Goal: Obtain resource: Download file/media

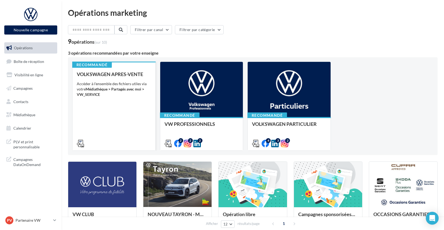
click at [114, 116] on div "VOLKSWAGEN APRES-VENTE Accéder à l'ensemble des fichiers utiles via votre Média…" at bounding box center [114, 108] width 74 height 74
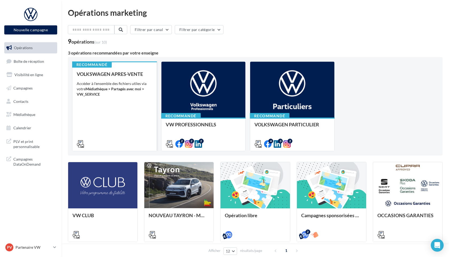
click at [121, 105] on div "VOLKSWAGEN APRES-VENTE Accéder à l'ensemble des fichiers utiles via votre Média…" at bounding box center [115, 108] width 76 height 75
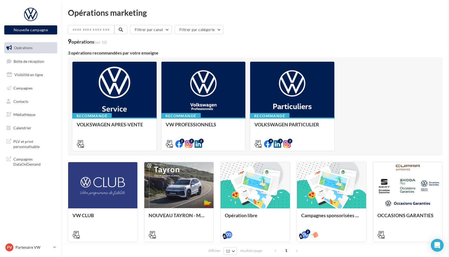
click at [30, 116] on span "Médiathèque" at bounding box center [24, 114] width 22 height 5
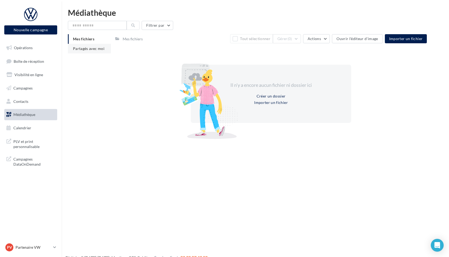
click at [88, 50] on span "Partagés avec moi" at bounding box center [89, 48] width 32 height 5
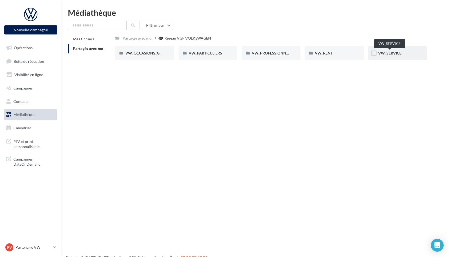
click at [396, 55] on span "VW_SERVICE" at bounding box center [389, 53] width 23 height 5
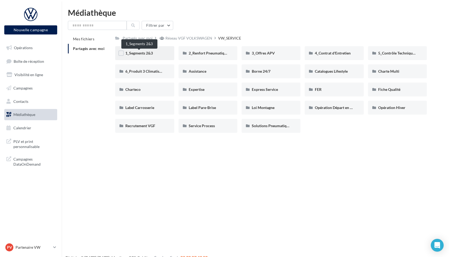
click at [145, 55] on span "1_Segments 2&3" at bounding box center [139, 53] width 28 height 5
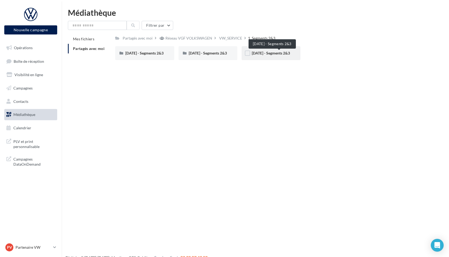
click at [273, 55] on span "[DATE] - Segments 2&3" at bounding box center [271, 53] width 38 height 5
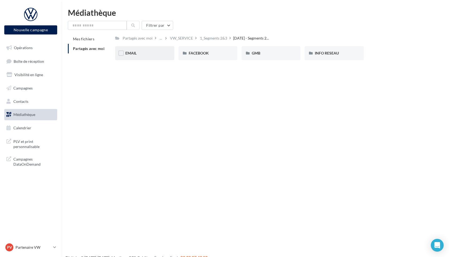
click at [141, 56] on div "EMAIL" at bounding box center [144, 53] width 59 height 14
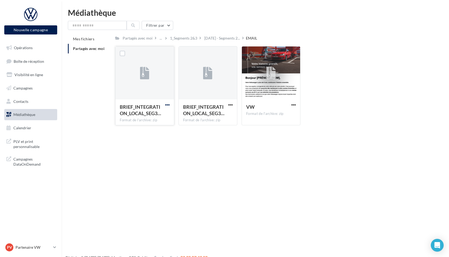
click at [168, 106] on span "button" at bounding box center [167, 105] width 5 height 5
click at [135, 117] on button "Télécharger" at bounding box center [143, 116] width 53 height 14
click at [294, 108] on button "button" at bounding box center [293, 105] width 7 height 5
click at [248, 53] on label at bounding box center [248, 53] width 5 height 5
click at [185, 55] on label at bounding box center [185, 53] width 5 height 5
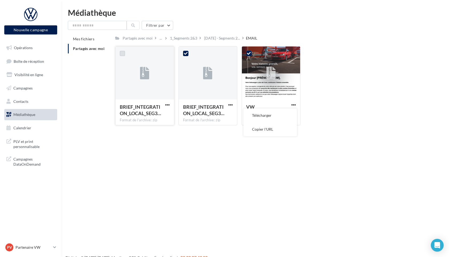
click at [123, 56] on label at bounding box center [122, 53] width 5 height 5
click at [262, 118] on button "Télécharger" at bounding box center [270, 116] width 53 height 14
click at [192, 41] on div "1_Segments 2&3" at bounding box center [183, 38] width 27 height 5
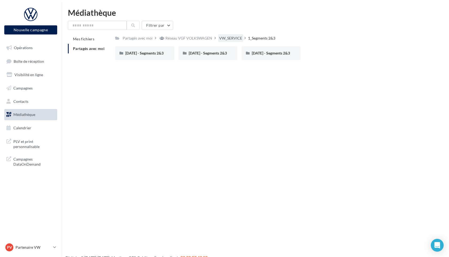
click at [226, 39] on div "VW_SERVICE" at bounding box center [230, 38] width 23 height 5
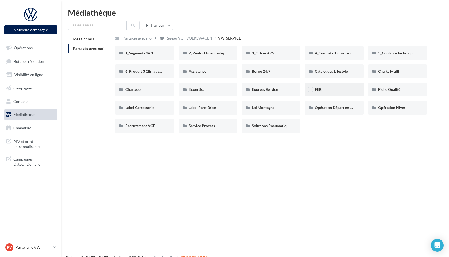
click at [337, 89] on div "FER" at bounding box center [334, 89] width 39 height 5
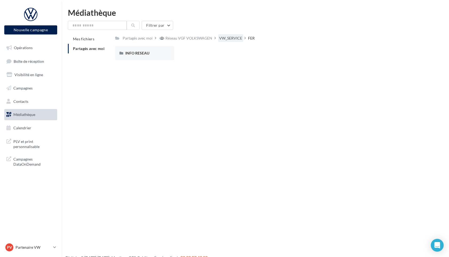
click at [226, 40] on div "VW_SERVICE" at bounding box center [230, 38] width 23 height 5
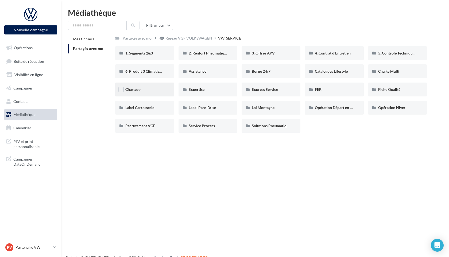
click at [137, 92] on div "Charteco" at bounding box center [144, 89] width 39 height 5
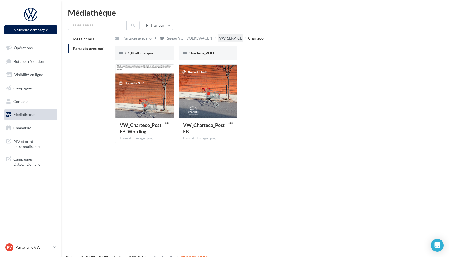
click at [228, 40] on div "VW_SERVICE" at bounding box center [230, 38] width 23 height 5
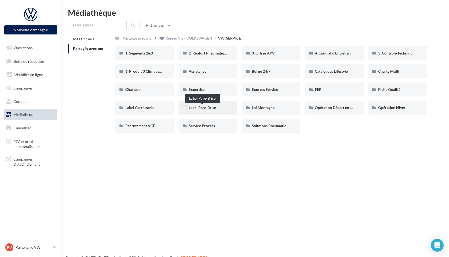
click at [209, 110] on span "Label Pare-Brise" at bounding box center [202, 107] width 27 height 5
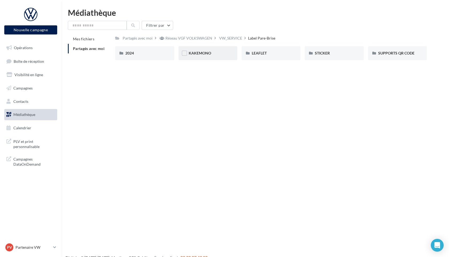
click at [211, 57] on div "KAKEMONO" at bounding box center [208, 53] width 59 height 14
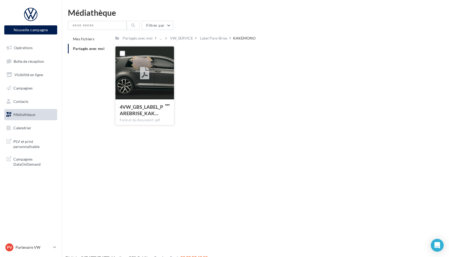
click at [161, 79] on div at bounding box center [145, 73] width 58 height 53
click at [153, 93] on div at bounding box center [145, 73] width 58 height 53
click at [144, 110] on span "4VW_GBS_LABEL_PAREBRISE_KAK…" at bounding box center [141, 110] width 43 height 12
click at [183, 40] on div "VW_SERVICE" at bounding box center [181, 38] width 23 height 5
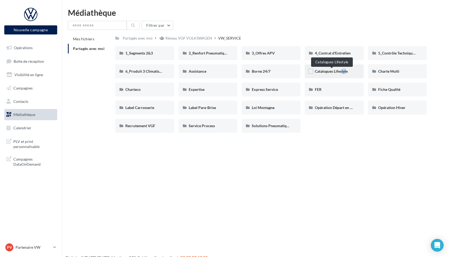
drag, startPoint x: 340, startPoint y: 73, endPoint x: 348, endPoint y: 74, distance: 8.9
click at [348, 74] on span "Catalogues Lifestyle" at bounding box center [331, 71] width 33 height 5
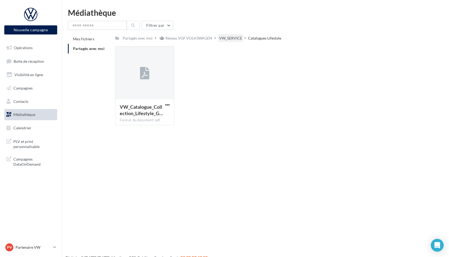
click at [227, 39] on div "VW_SERVICE" at bounding box center [230, 38] width 23 height 5
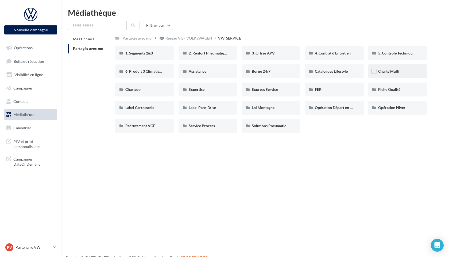
click at [405, 74] on div "Charte Multi" at bounding box center [397, 71] width 39 height 5
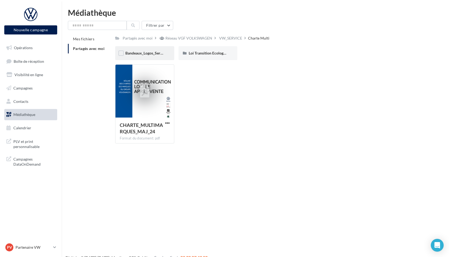
click at [147, 56] on div "Bandeaux_Logos_Service" at bounding box center [144, 53] width 39 height 5
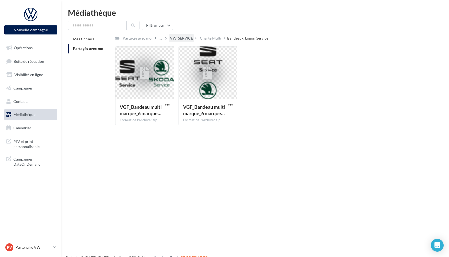
click at [178, 40] on div "VW_SERVICE" at bounding box center [181, 38] width 23 height 5
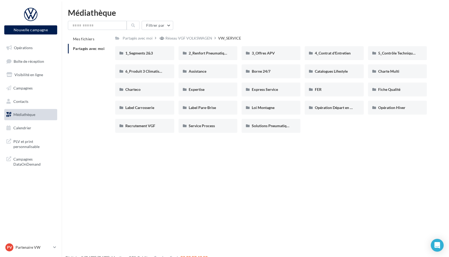
click at [24, 114] on span "Médiathèque" at bounding box center [24, 114] width 22 height 5
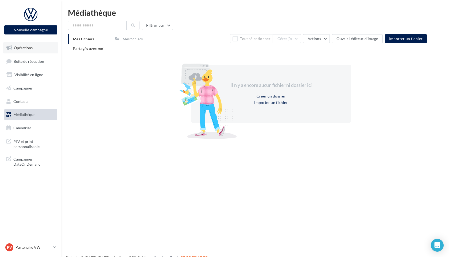
click at [25, 51] on link "Opérations" at bounding box center [30, 47] width 55 height 11
